Goal: Transaction & Acquisition: Purchase product/service

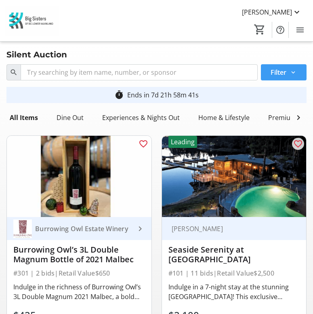
click at [279, 74] on span "Filter" at bounding box center [279, 73] width 16 height 10
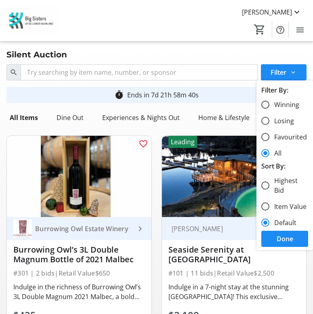
click at [283, 105] on label "Winning" at bounding box center [285, 105] width 30 height 10
click at [270, 105] on input "Winning" at bounding box center [266, 105] width 8 height 8
radio input "true"
click at [291, 240] on span "Done" at bounding box center [285, 239] width 17 height 10
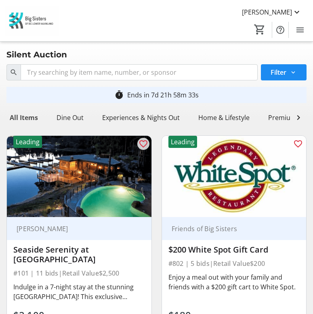
click at [21, 116] on div "All Items" at bounding box center [23, 118] width 35 height 16
click at [281, 72] on span "Filter" at bounding box center [279, 73] width 16 height 10
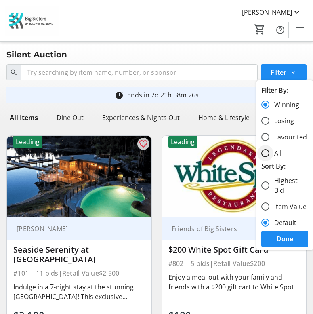
click at [273, 148] on div at bounding box center [265, 153] width 19 height 19
radio input "false"
radio input "true"
click at [286, 238] on span "Done" at bounding box center [285, 239] width 17 height 10
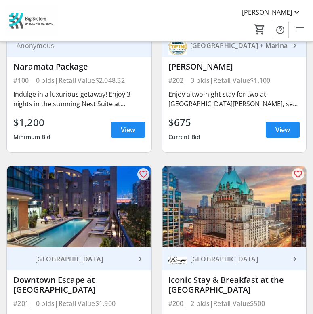
scroll to position [406, 0]
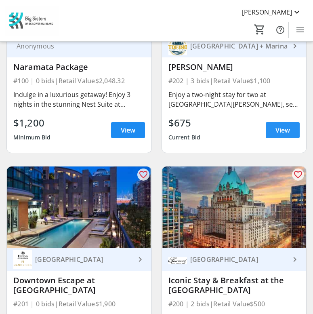
click at [281, 129] on span "View" at bounding box center [283, 130] width 15 height 10
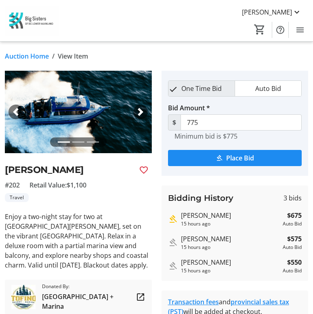
click at [30, 55] on link "Auction Home" at bounding box center [27, 56] width 44 height 10
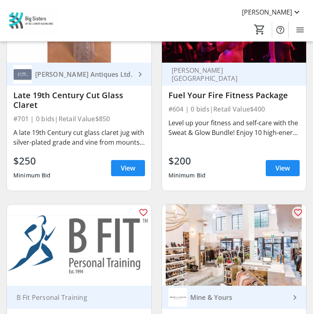
scroll to position [5268, 0]
